Goal: Task Accomplishment & Management: Manage account settings

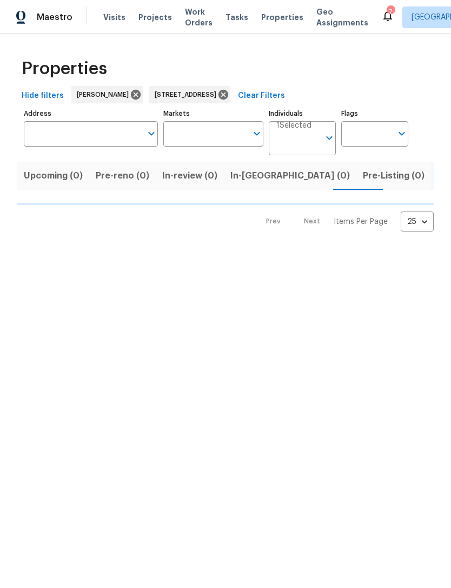
type input "[STREET_ADDRESS]"
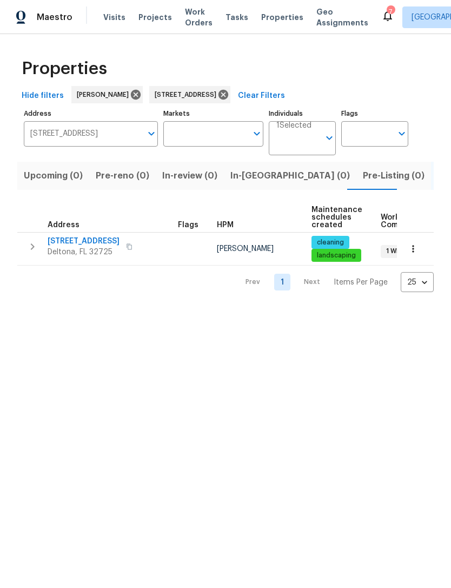
click at [110, 17] on span "Visits" at bounding box center [114, 17] width 22 height 11
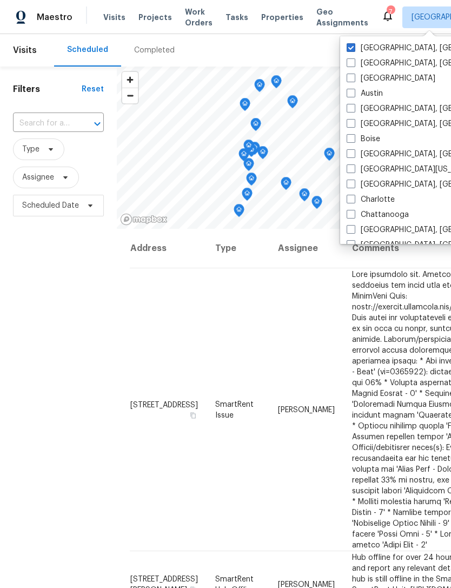
click at [355, 46] on span at bounding box center [351, 47] width 9 height 9
click at [354, 46] on input "[GEOGRAPHIC_DATA], [GEOGRAPHIC_DATA]" at bounding box center [350, 46] width 7 height 7
checkbox input "true"
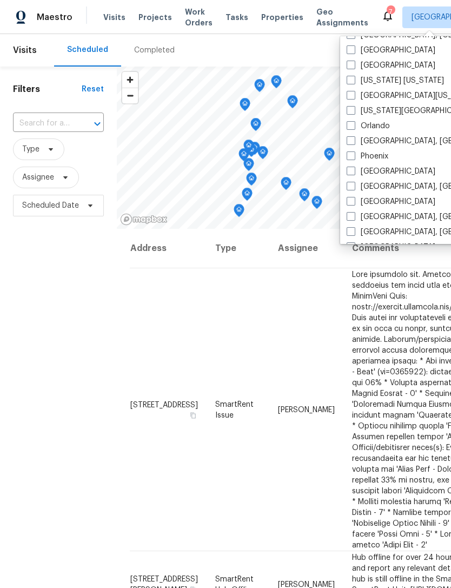
scroll to position [523, 0]
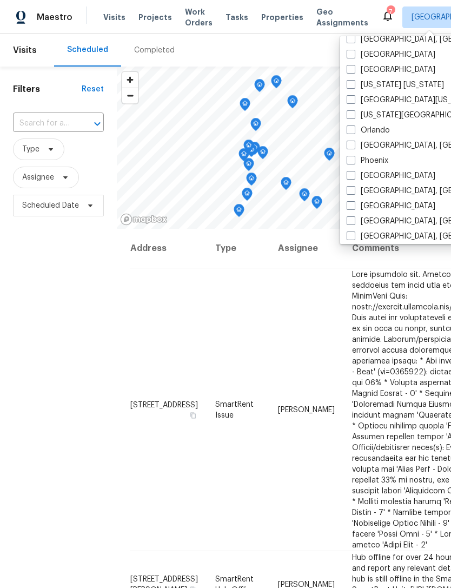
click at [357, 132] on label "Orlando" at bounding box center [368, 130] width 43 height 11
click at [354, 132] on input "Orlando" at bounding box center [350, 128] width 7 height 7
checkbox input "true"
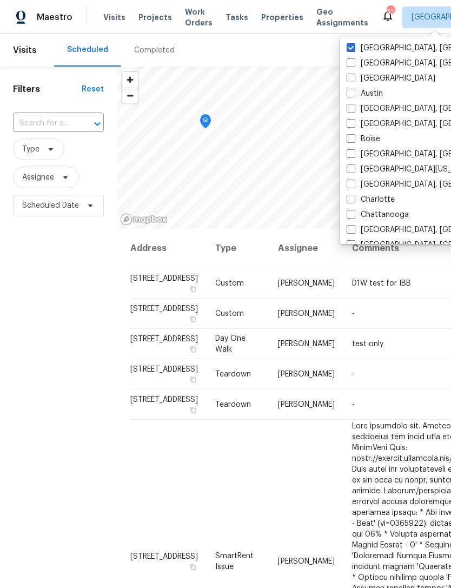
click at [351, 43] on span at bounding box center [351, 47] width 9 height 9
click at [351, 43] on input "[GEOGRAPHIC_DATA], [GEOGRAPHIC_DATA]" at bounding box center [350, 46] width 7 height 7
checkbox input "false"
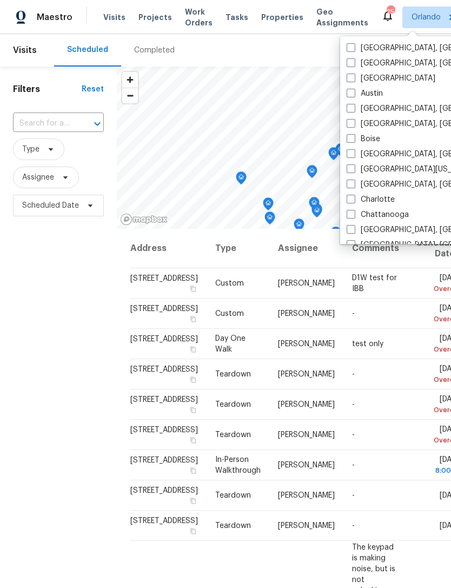
click at [36, 353] on div "Filters Reset ​ Type Assignee Scheduled Date" at bounding box center [58, 382] width 117 height 633
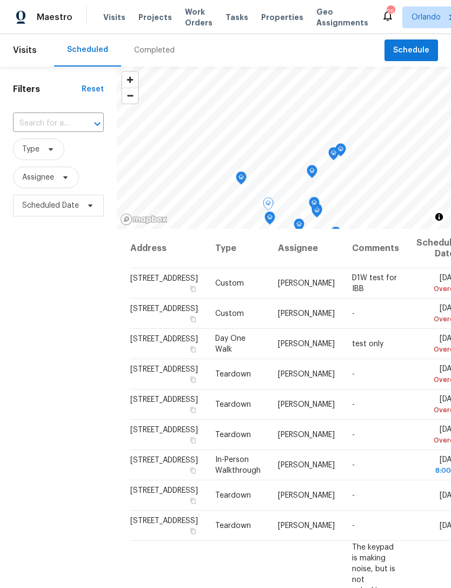
click at [0, 0] on icon at bounding box center [0, 0] width 0 height 0
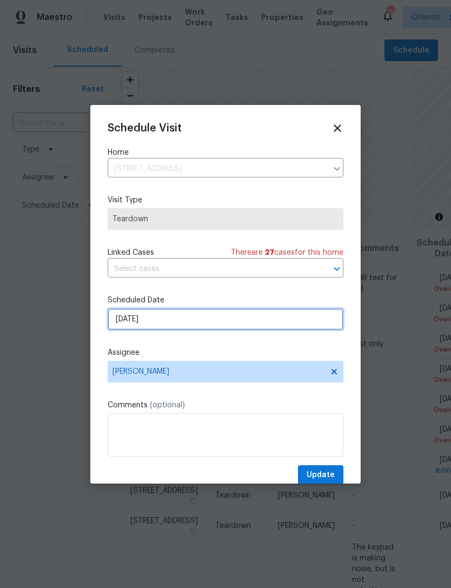
click at [299, 317] on input "[DATE]" at bounding box center [226, 319] width 236 height 22
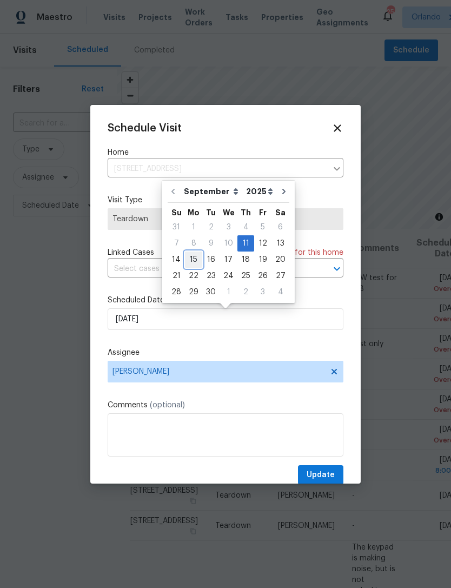
click at [195, 258] on div "15" at bounding box center [193, 259] width 17 height 15
type input "[DATE]"
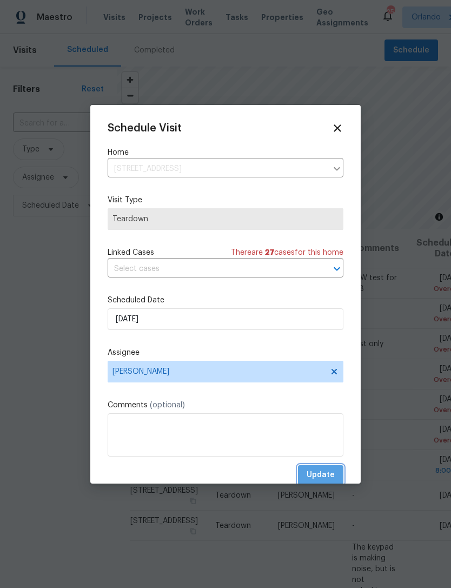
click at [327, 467] on button "Update" at bounding box center [320, 475] width 45 height 20
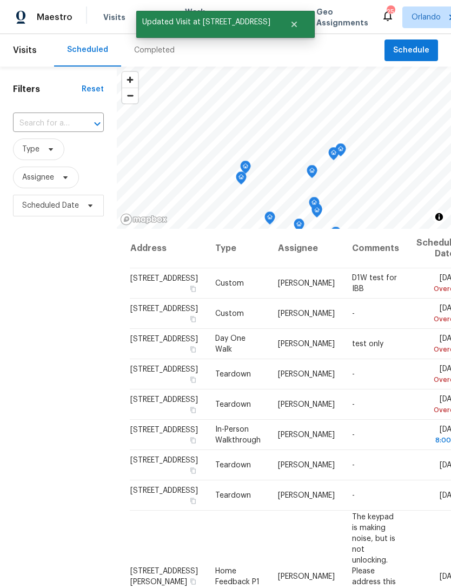
click at [0, 0] on icon at bounding box center [0, 0] width 0 height 0
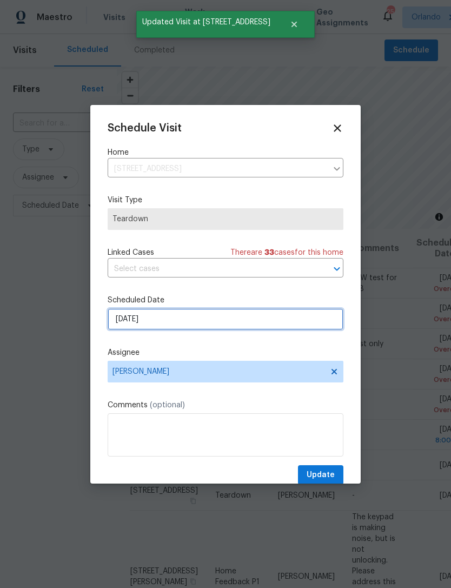
click at [290, 319] on input "[DATE]" at bounding box center [226, 319] width 236 height 22
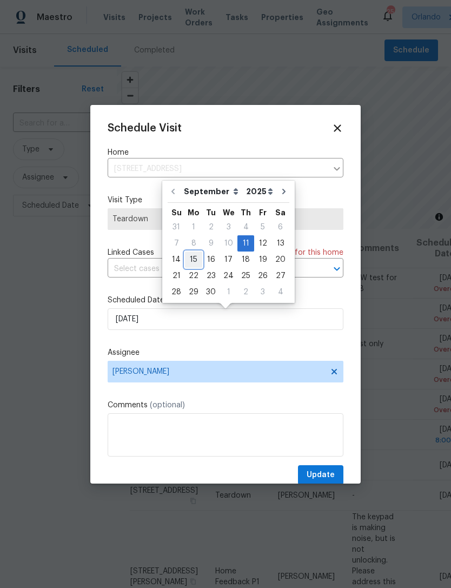
click at [195, 259] on div "15" at bounding box center [193, 259] width 17 height 15
type input "[DATE]"
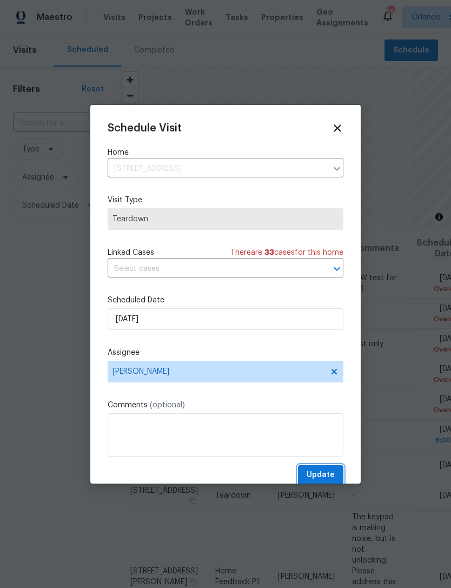
click at [326, 471] on span "Update" at bounding box center [321, 475] width 28 height 14
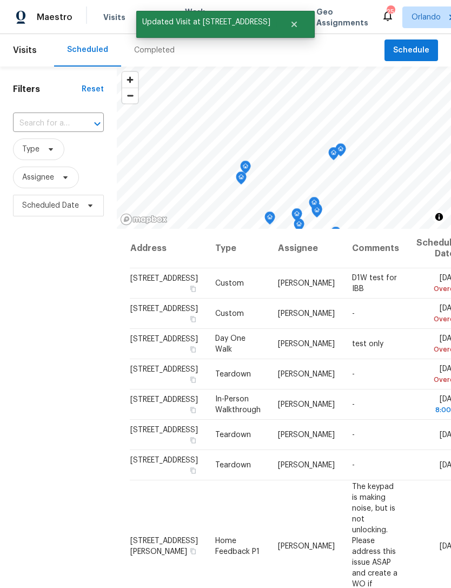
click at [0, 0] on icon at bounding box center [0, 0] width 0 height 0
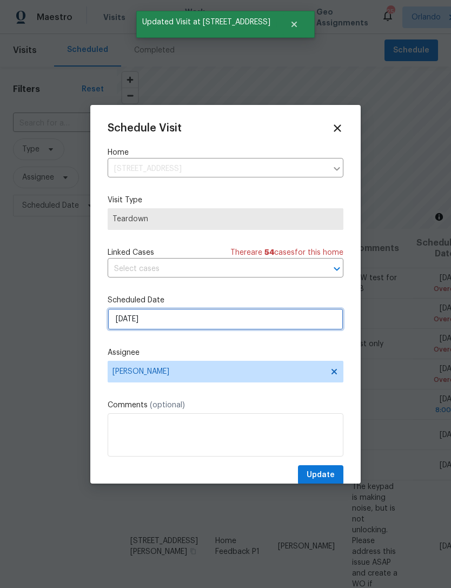
click at [290, 316] on input "[DATE]" at bounding box center [226, 319] width 236 height 22
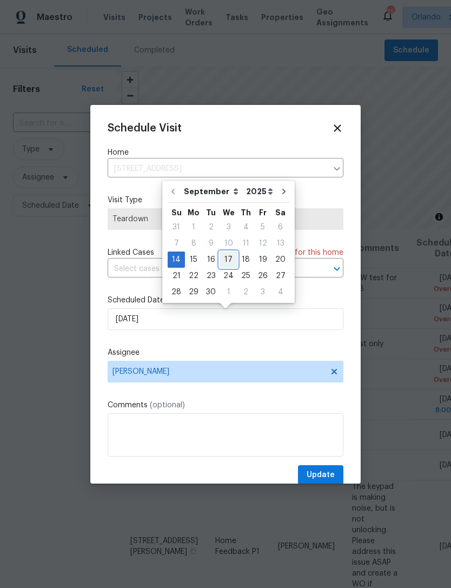
click at [228, 254] on div "17" at bounding box center [228, 259] width 18 height 15
type input "[DATE]"
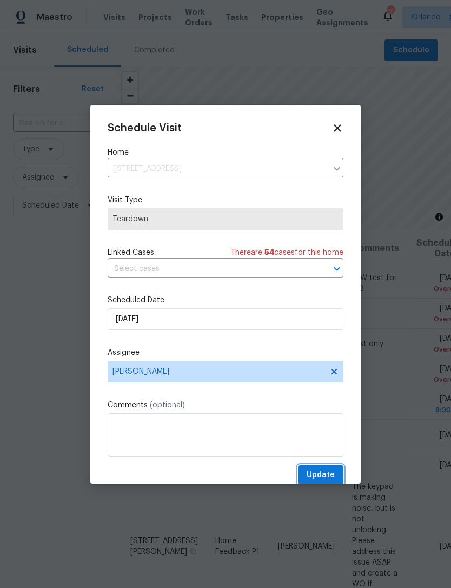
click at [328, 475] on span "Update" at bounding box center [321, 475] width 28 height 14
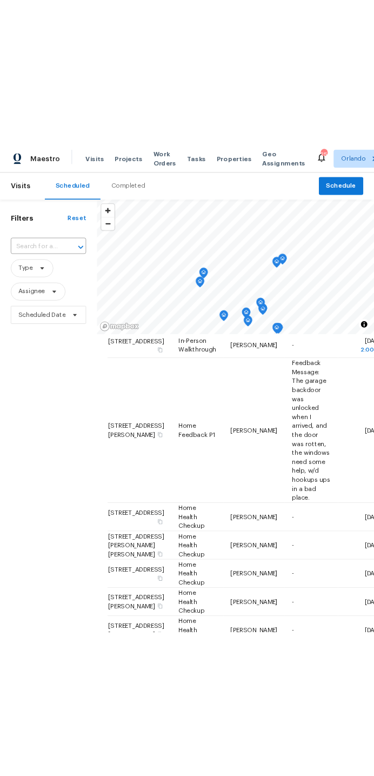
scroll to position [684, 0]
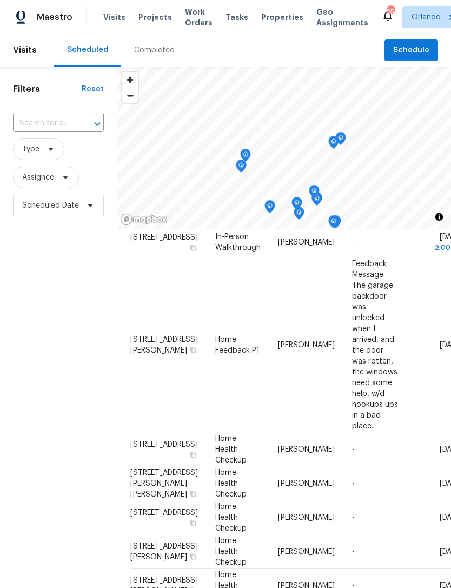
click at [0, 0] on icon at bounding box center [0, 0] width 0 height 0
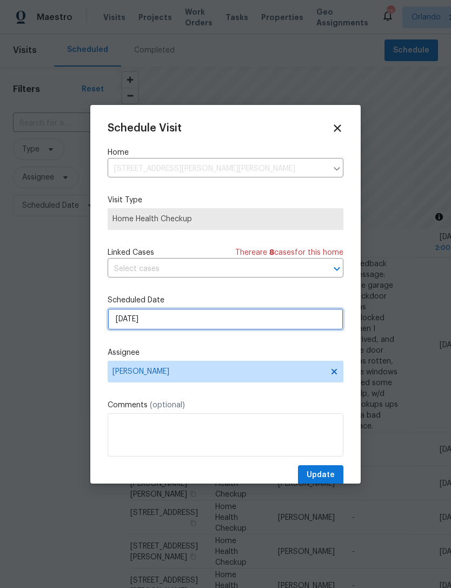
click at [284, 316] on input "[DATE]" at bounding box center [226, 319] width 236 height 22
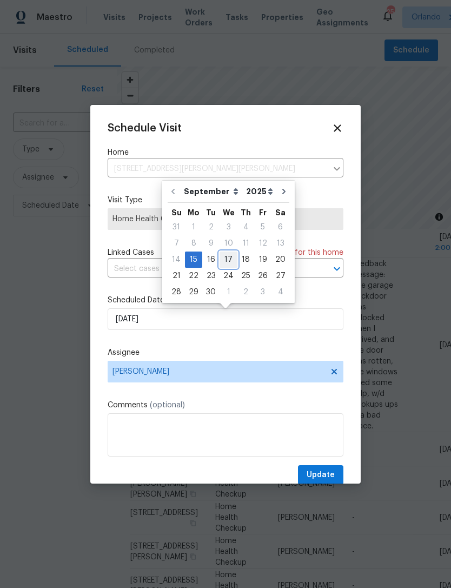
click at [229, 258] on div "17" at bounding box center [228, 259] width 18 height 15
type input "[DATE]"
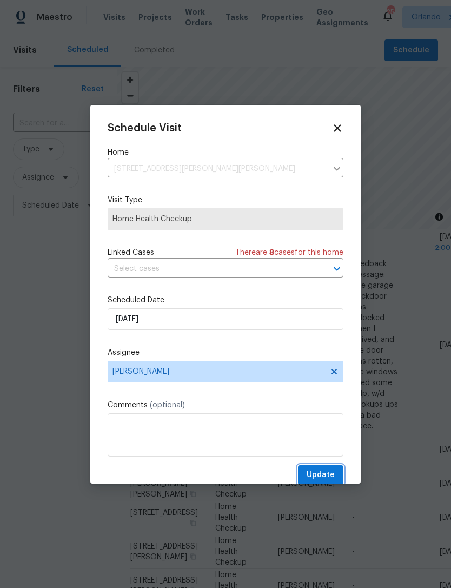
click at [332, 472] on span "Update" at bounding box center [321, 475] width 28 height 14
